Goal: Information Seeking & Learning: Learn about a topic

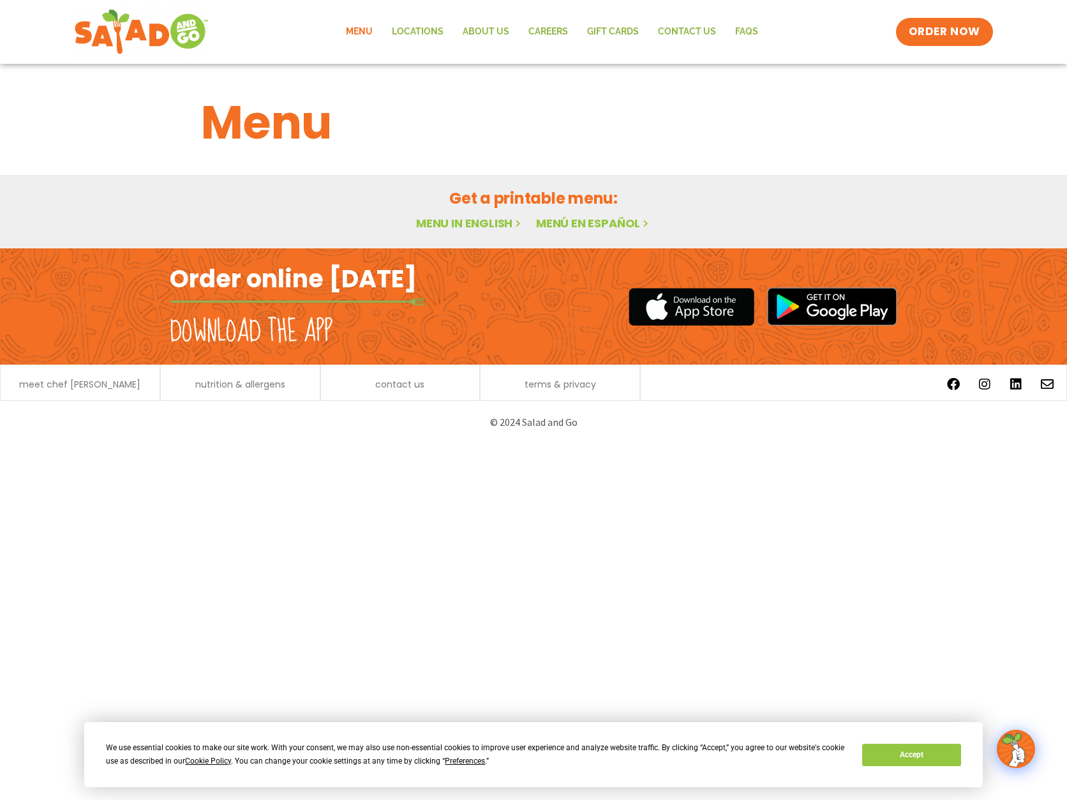
click at [363, 34] on link "Menu" at bounding box center [359, 31] width 46 height 29
click at [457, 223] on link "Menu in English" at bounding box center [469, 223] width 107 height 16
click at [880, 758] on button "Accept" at bounding box center [911, 755] width 98 height 22
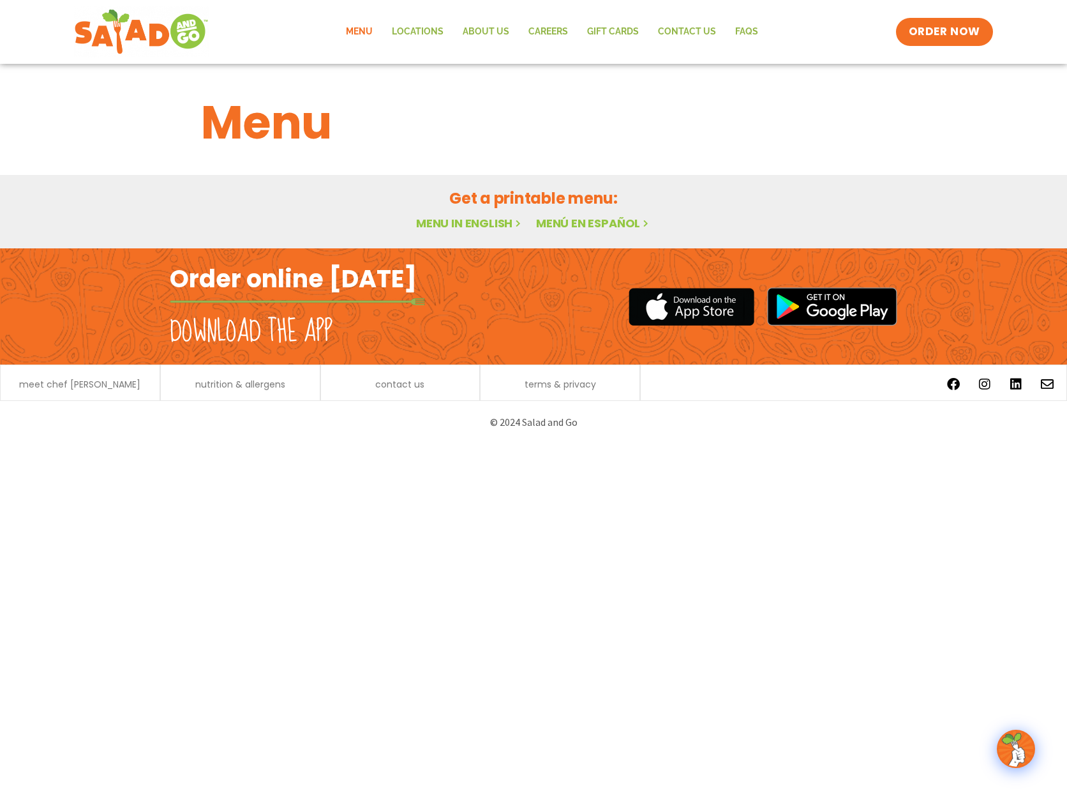
click at [457, 227] on link "Menu in English" at bounding box center [469, 223] width 107 height 16
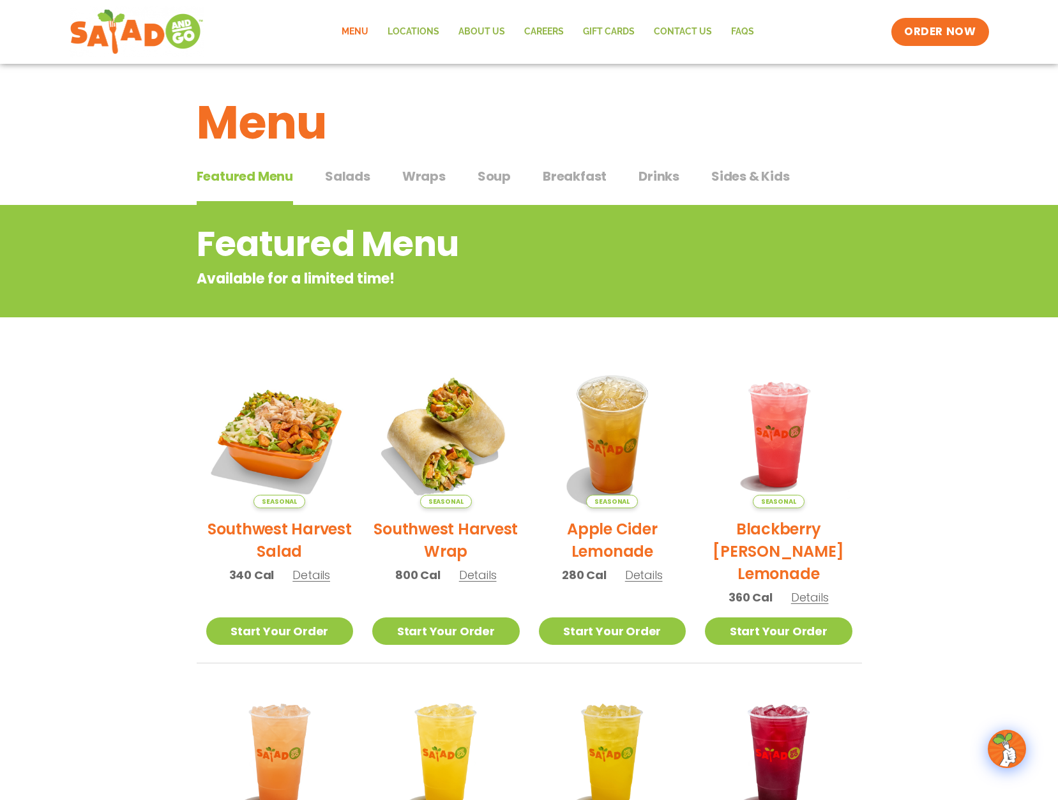
click at [339, 181] on span "Salads" at bounding box center [347, 176] width 45 height 19
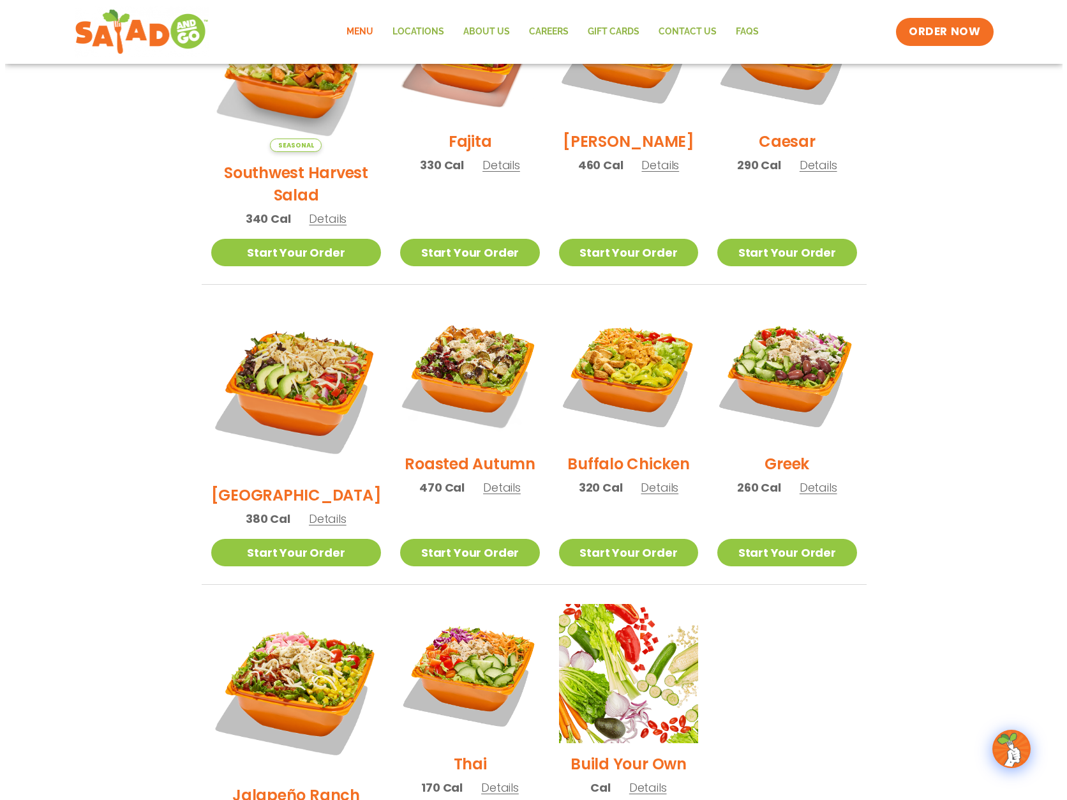
scroll to position [165, 0]
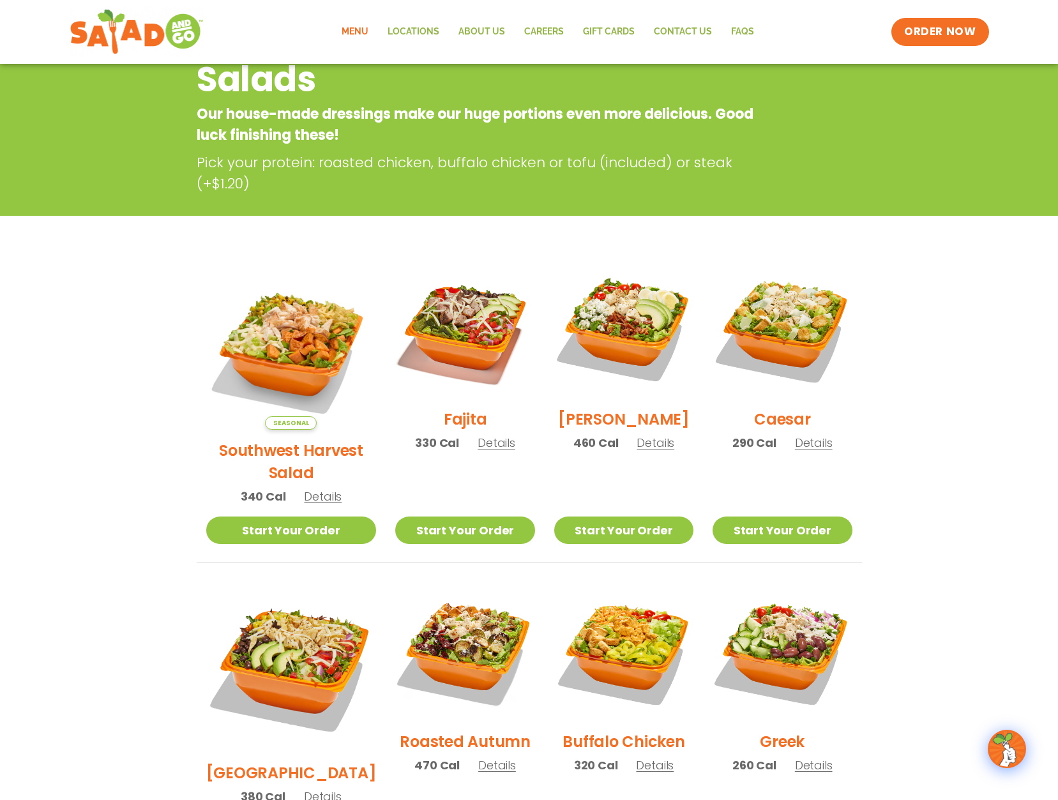
click at [648, 451] on span "Details" at bounding box center [655, 443] width 38 height 16
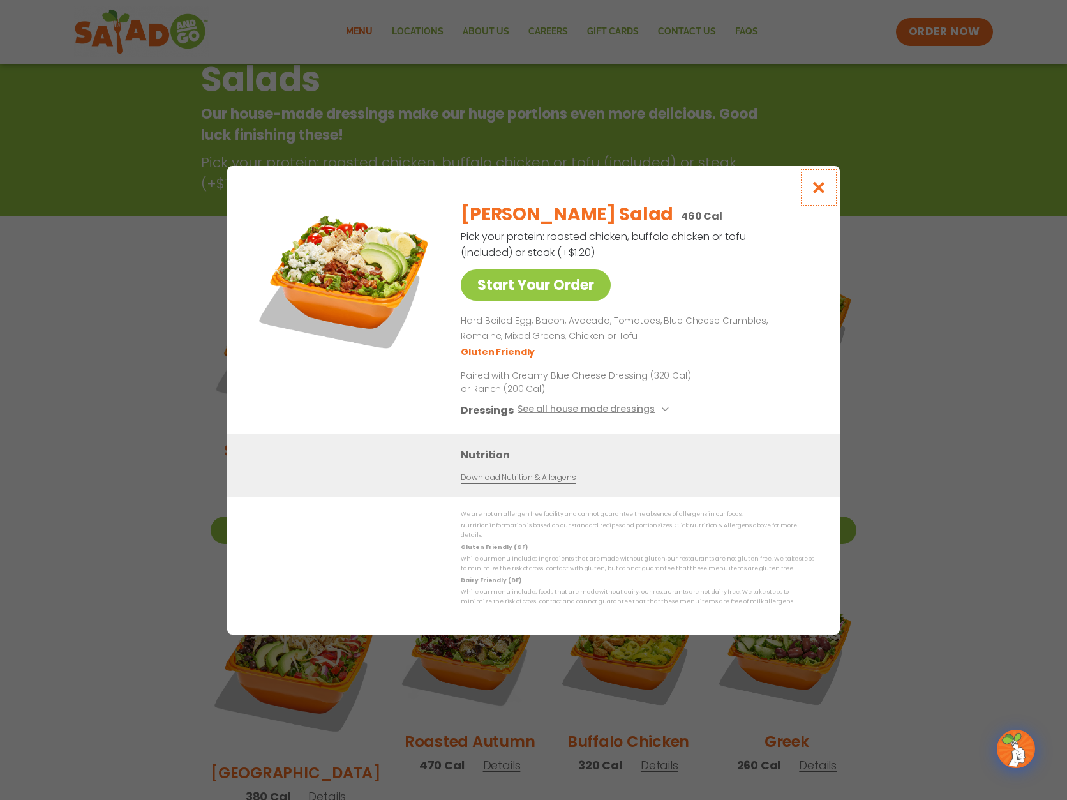
click at [815, 194] on icon "Close modal" at bounding box center [819, 187] width 16 height 13
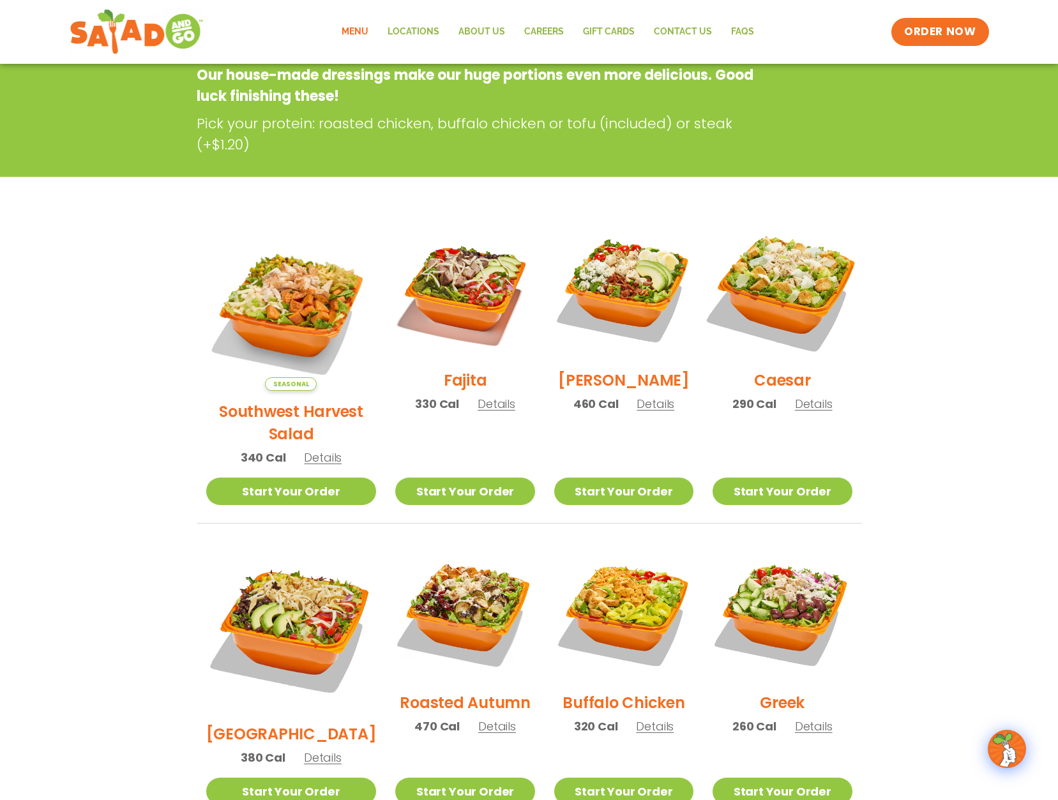
scroll to position [205, 0]
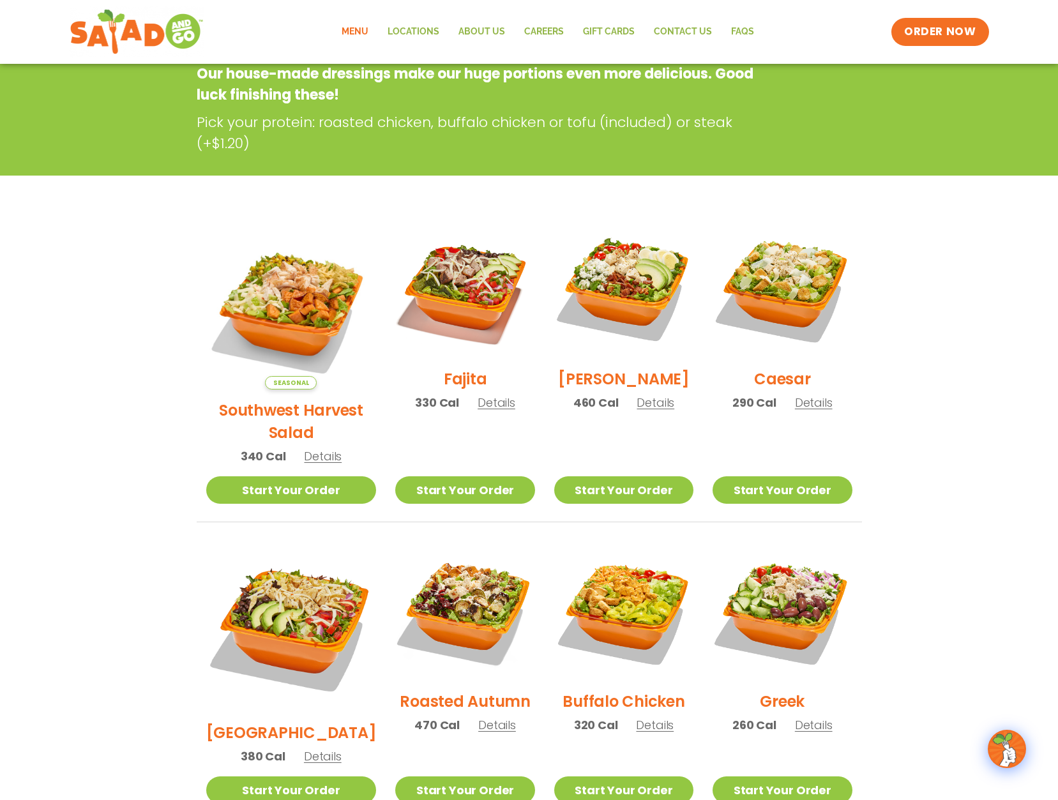
click at [804, 410] on span "Details" at bounding box center [814, 402] width 38 height 16
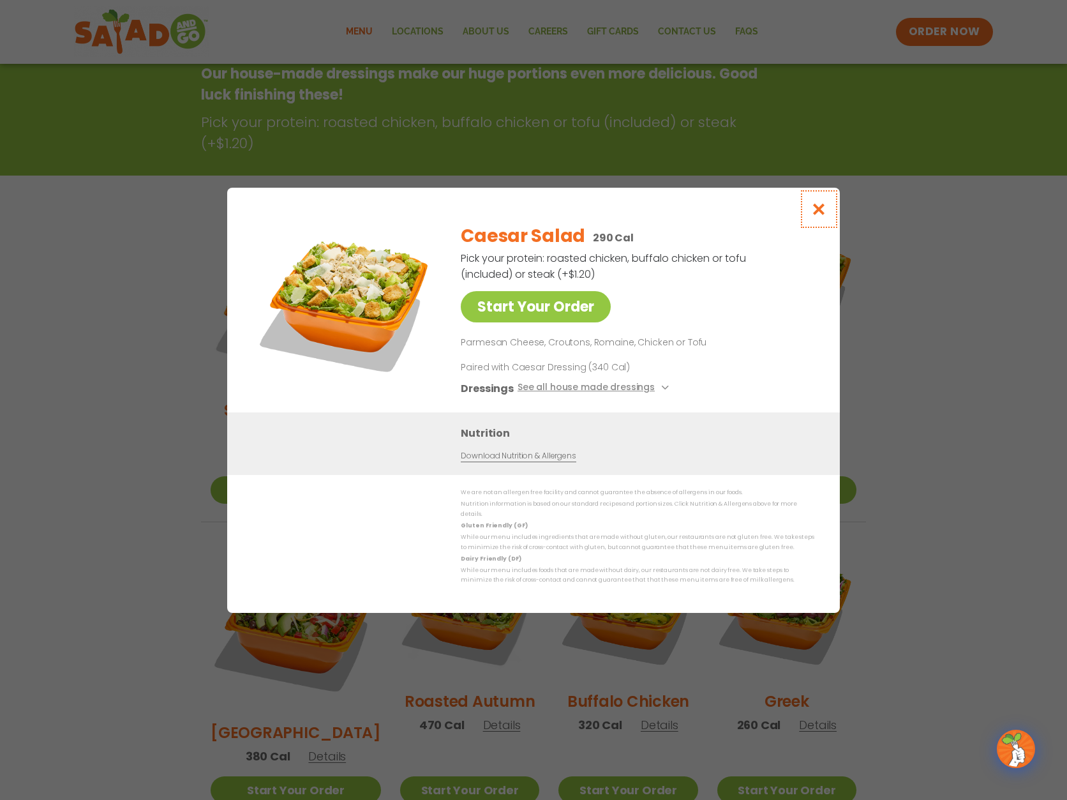
click at [818, 211] on icon "Close modal" at bounding box center [819, 208] width 16 height 13
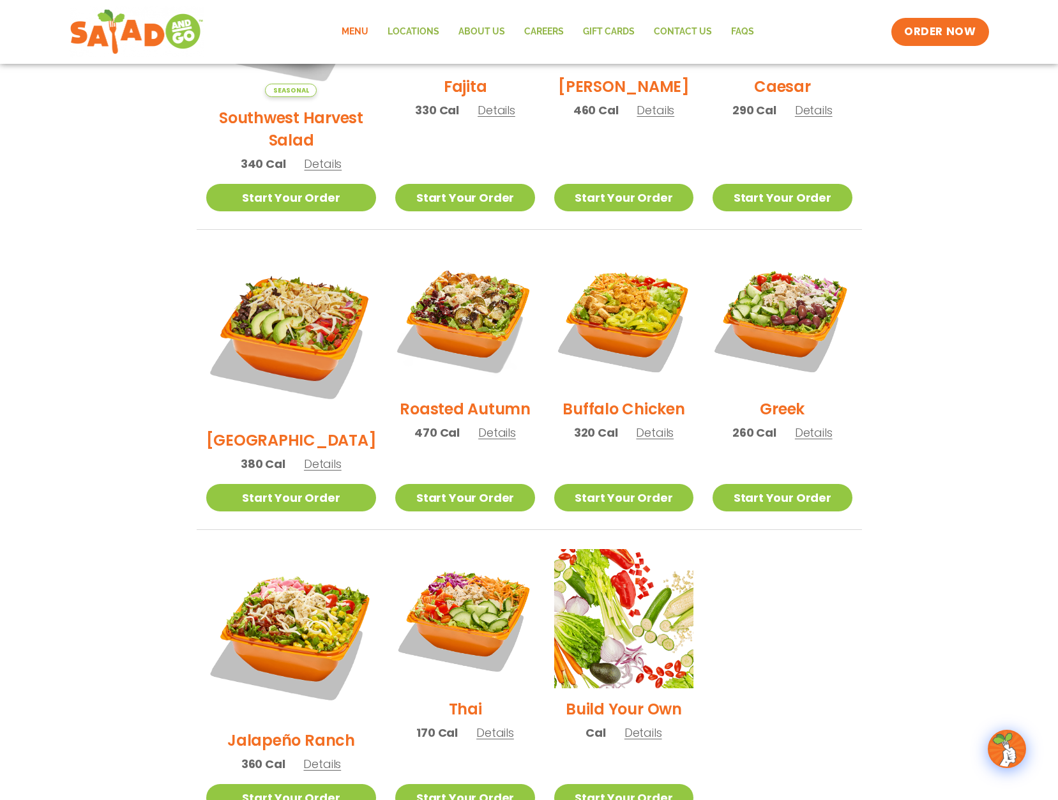
scroll to position [37, 0]
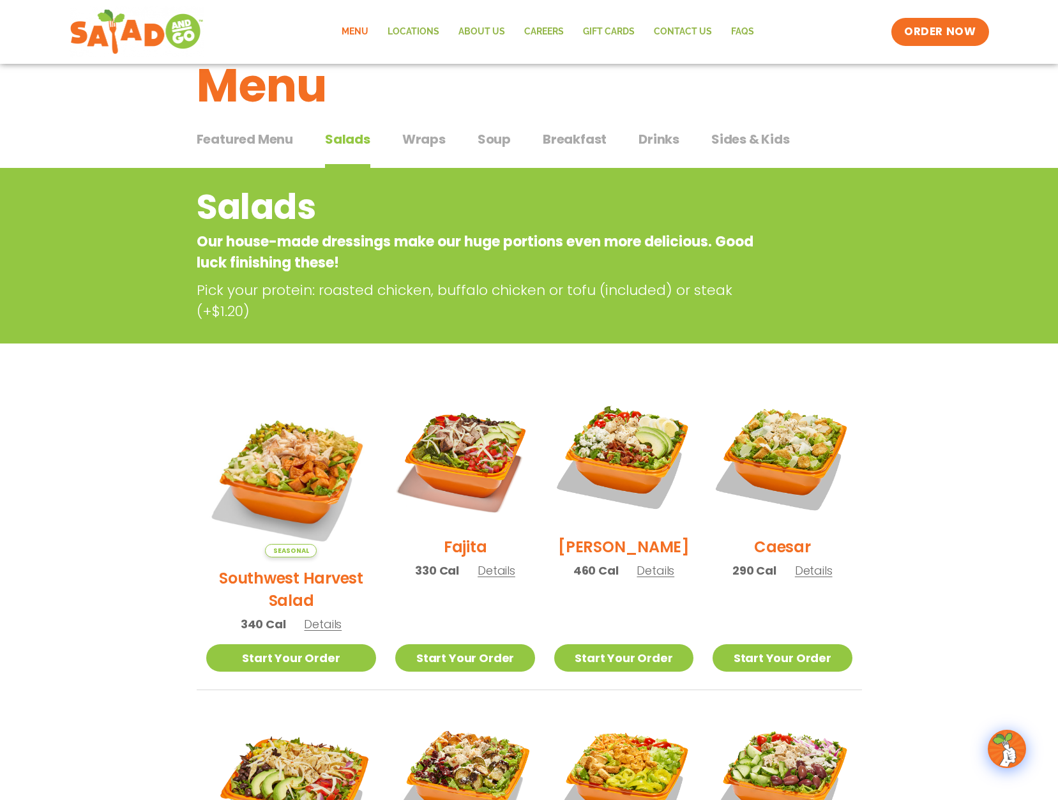
click at [429, 140] on span "Wraps" at bounding box center [423, 139] width 43 height 19
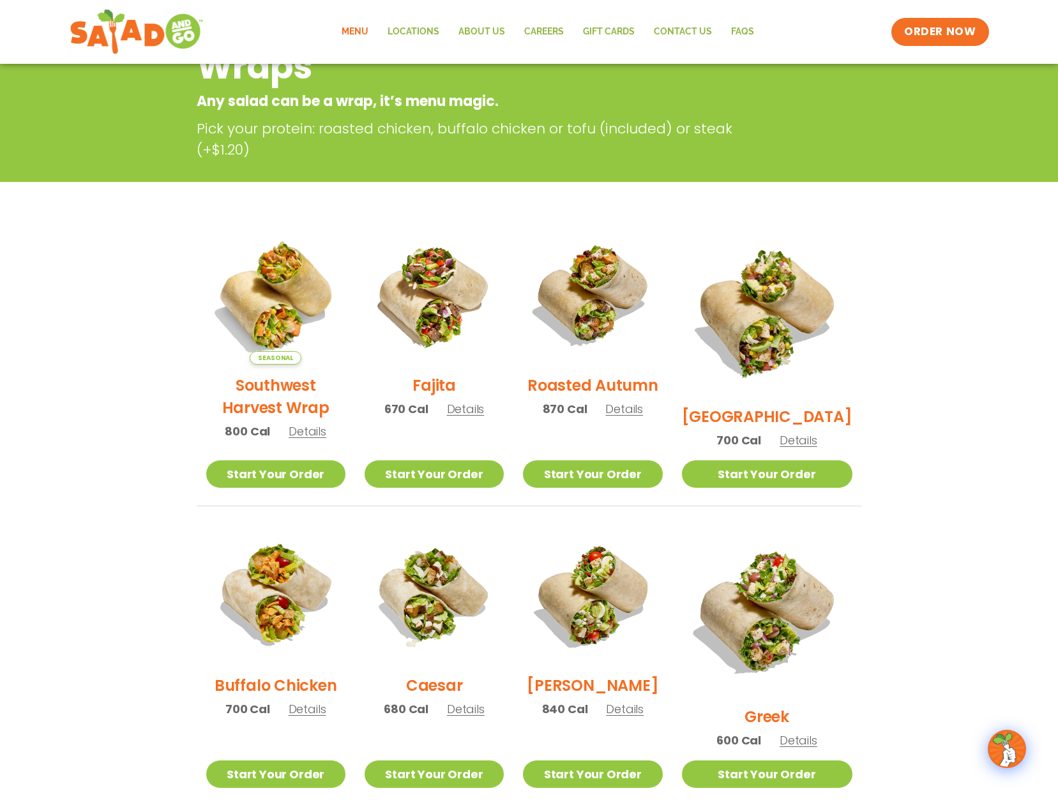
scroll to position [229, 0]
